Goal: Task Accomplishment & Management: Manage account settings

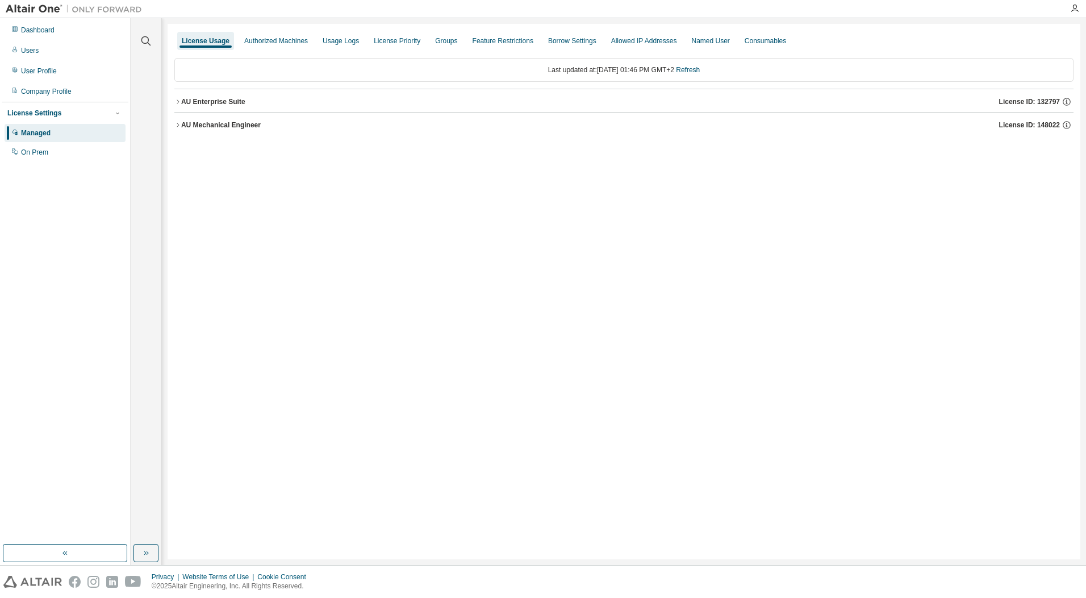
click at [177, 119] on button "AU Mechanical Engineer License ID: 148022" at bounding box center [623, 124] width 899 height 25
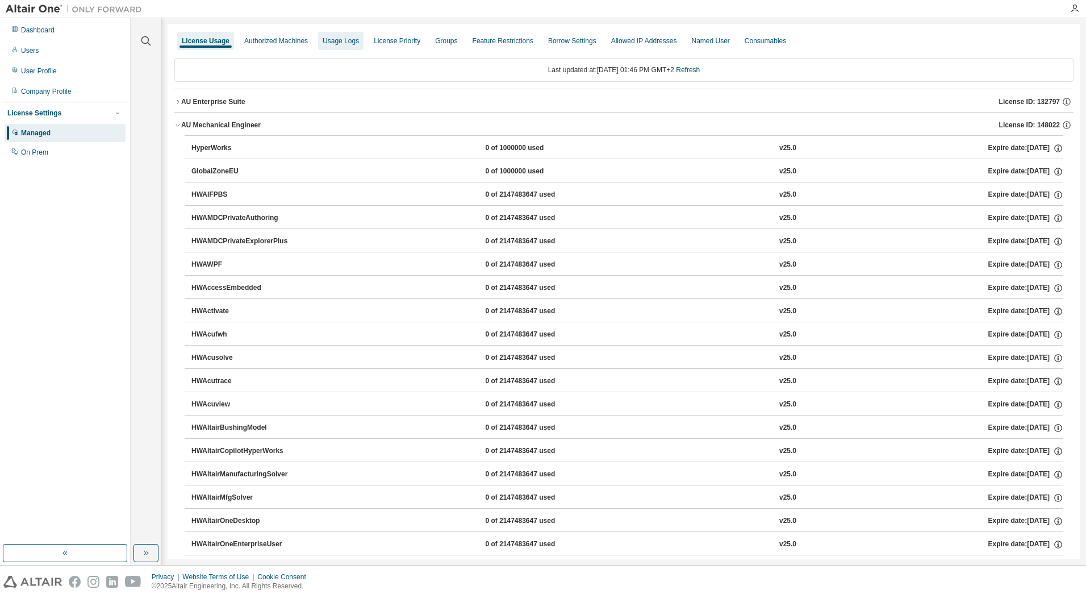
click at [341, 41] on div "Usage Logs" at bounding box center [341, 40] width 36 height 9
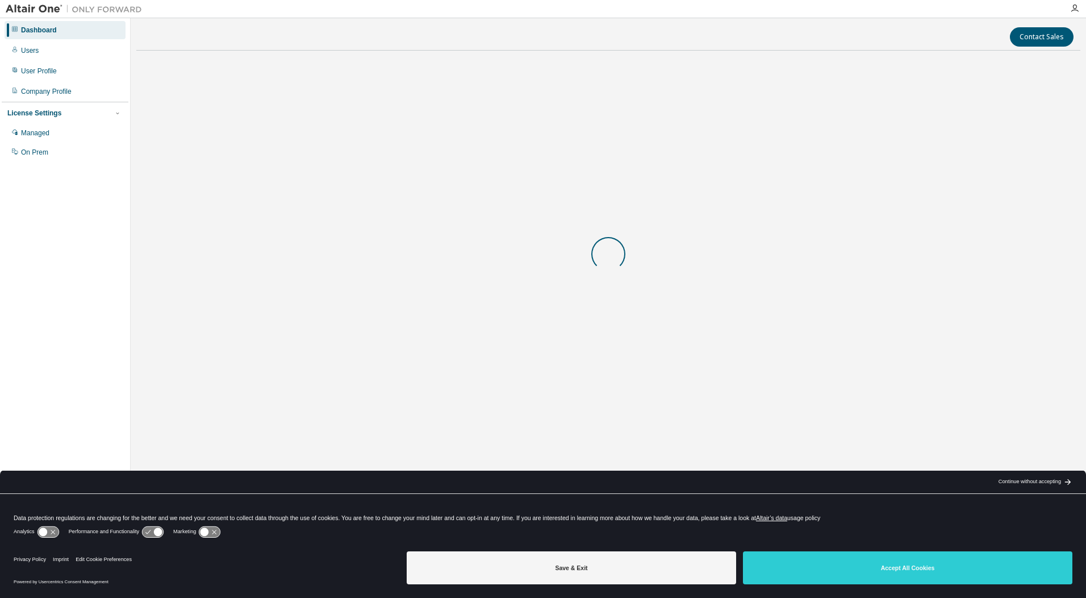
drag, startPoint x: 840, startPoint y: 567, endPoint x: 820, endPoint y: 567, distance: 19.3
click at [840, 567] on button "Accept All Cookies" at bounding box center [907, 567] width 329 height 33
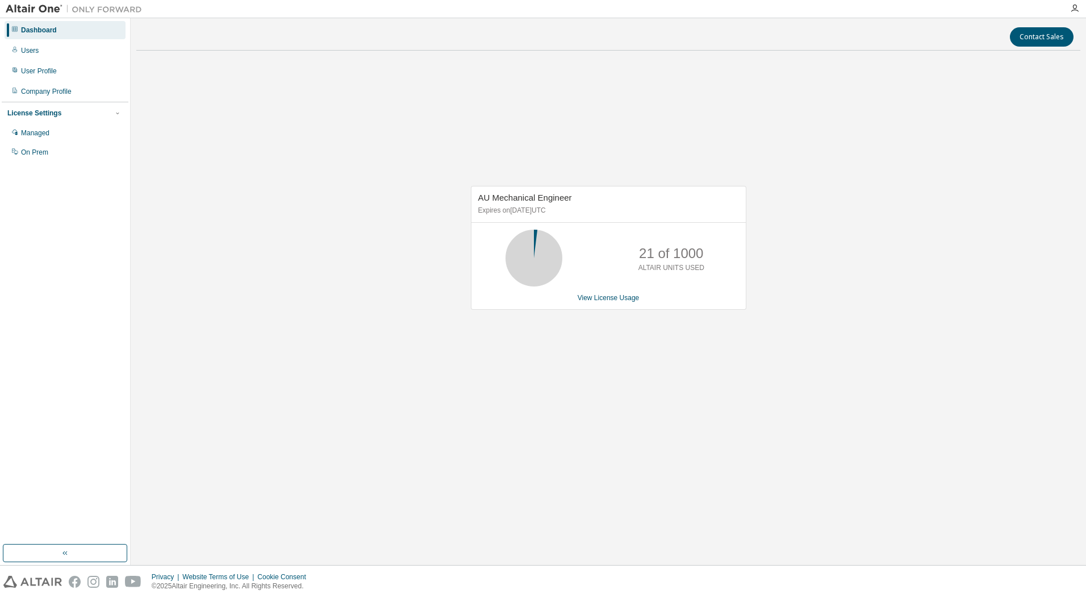
click at [625, 385] on div "AU Mechanical Engineer Expires on [DATE] UTC 21 of 1000 ALTAIR UNITS USED View …" at bounding box center [608, 254] width 944 height 389
click at [28, 49] on div "Users" at bounding box center [30, 50] width 18 height 9
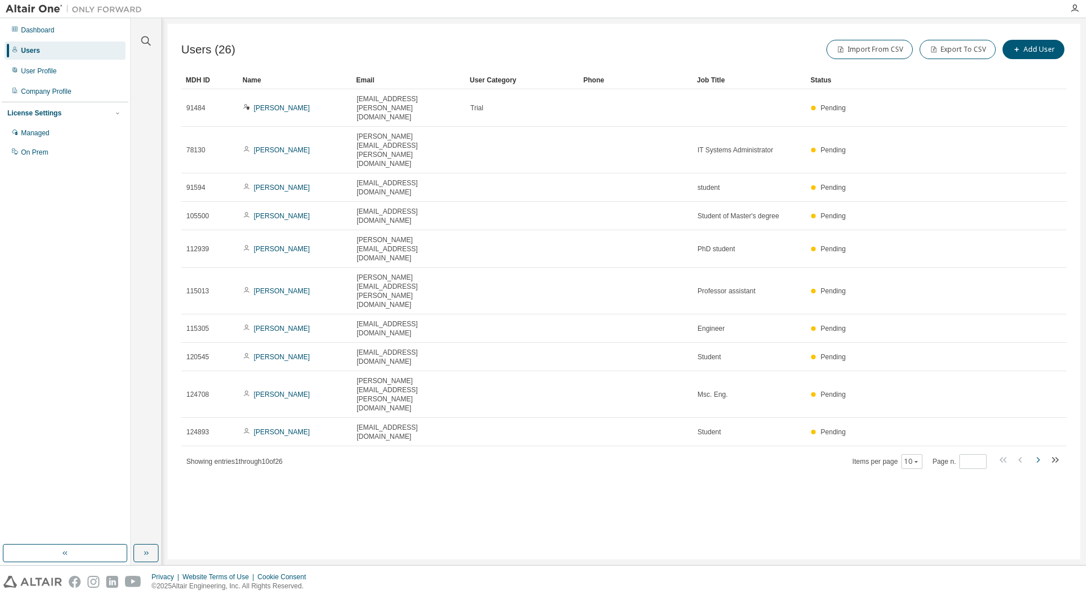
click at [1040, 453] on icon "button" at bounding box center [1038, 460] width 14 height 14
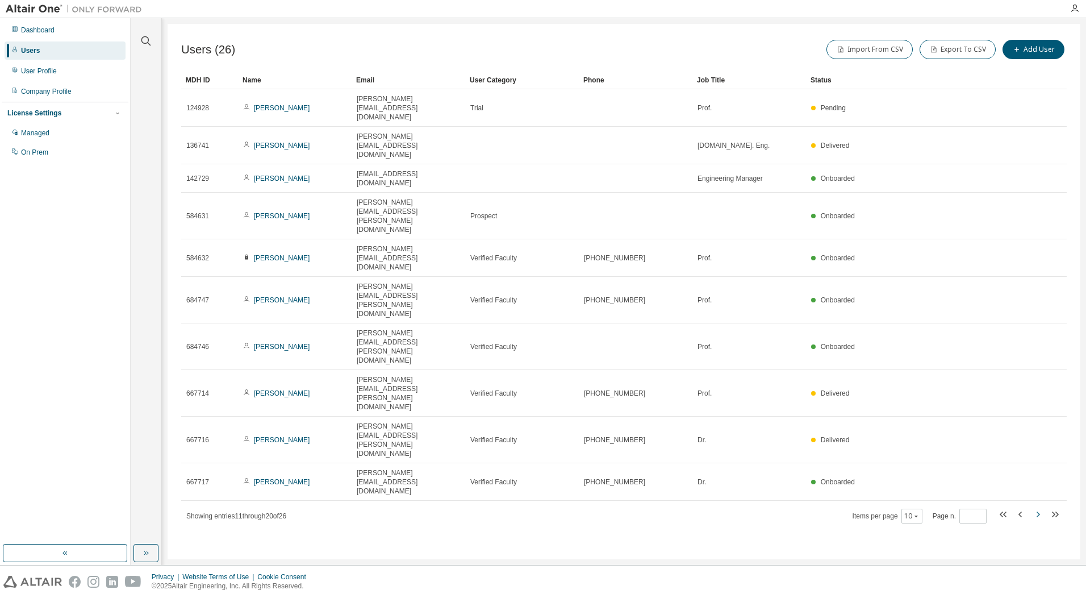
click at [1038, 507] on icon "button" at bounding box center [1038, 514] width 14 height 14
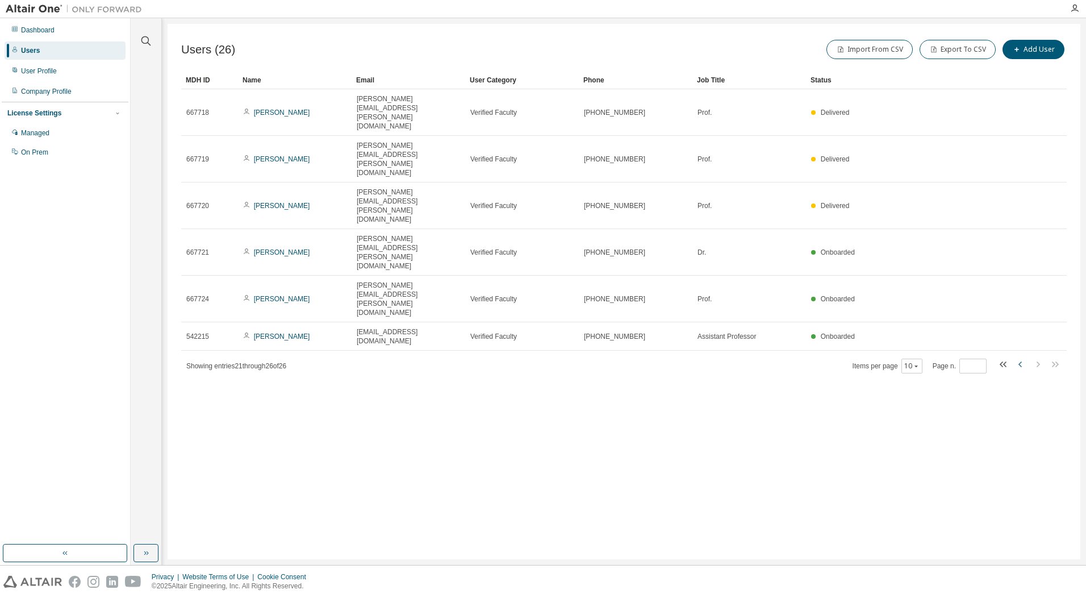
click at [1020, 361] on icon "button" at bounding box center [1019, 364] width 3 height 6
type input "*"
